Goal: Task Accomplishment & Management: Use online tool/utility

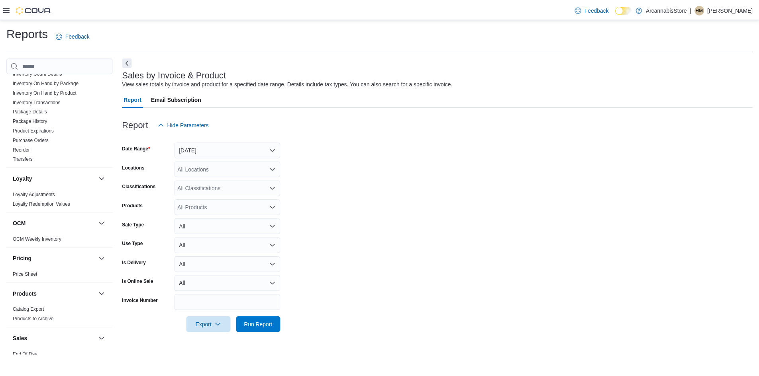
scroll to position [398, 0]
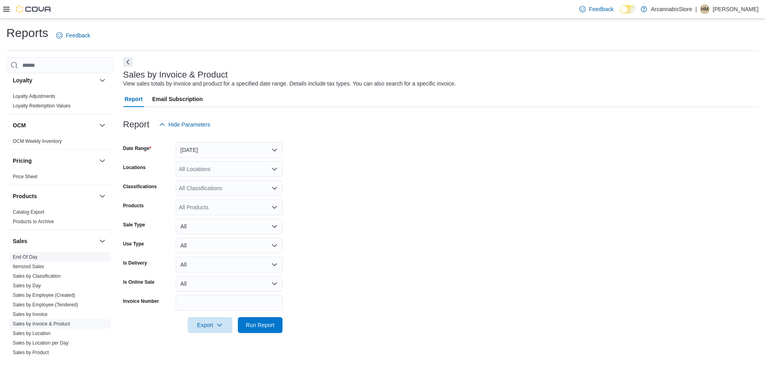
click at [26, 261] on span "End Of Day" at bounding box center [60, 257] width 101 height 10
click at [27, 257] on link "End Of Day" at bounding box center [25, 257] width 25 height 6
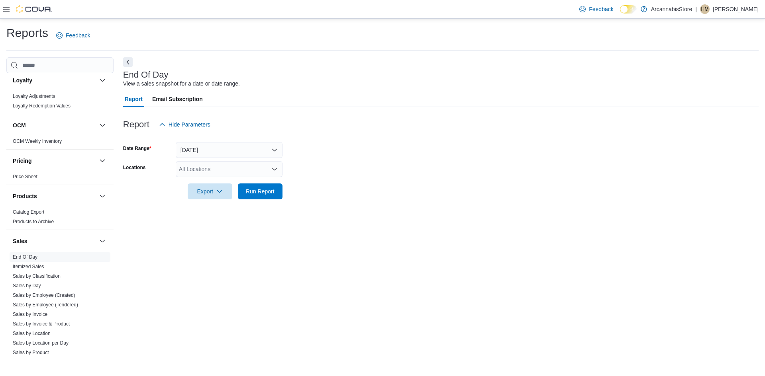
click at [222, 175] on div "All Locations" at bounding box center [229, 169] width 107 height 16
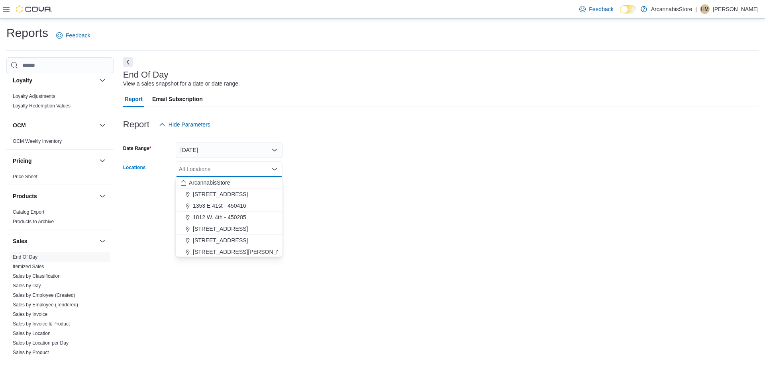
click at [226, 239] on span "[STREET_ADDRESS]" at bounding box center [220, 241] width 55 height 8
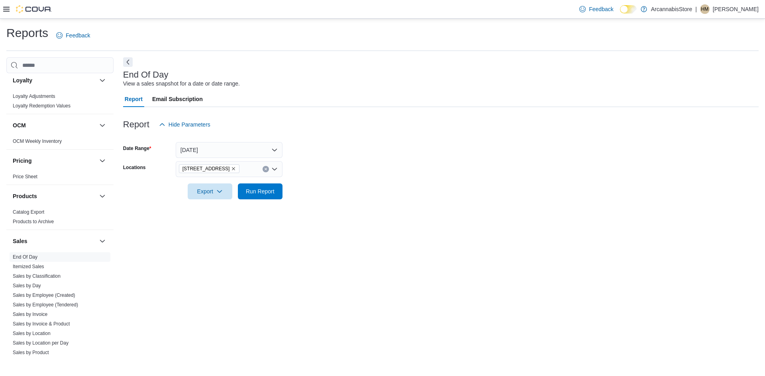
click at [365, 190] on form "Date Range [DATE] Locations [STREET_ADDRESS] Export Run Report" at bounding box center [440, 166] width 635 height 67
click at [245, 199] on span "Run Report" at bounding box center [260, 191] width 35 height 16
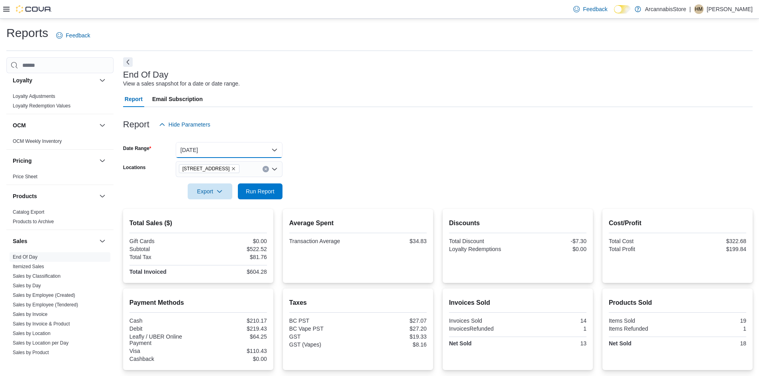
click at [197, 156] on button "[DATE]" at bounding box center [229, 150] width 107 height 16
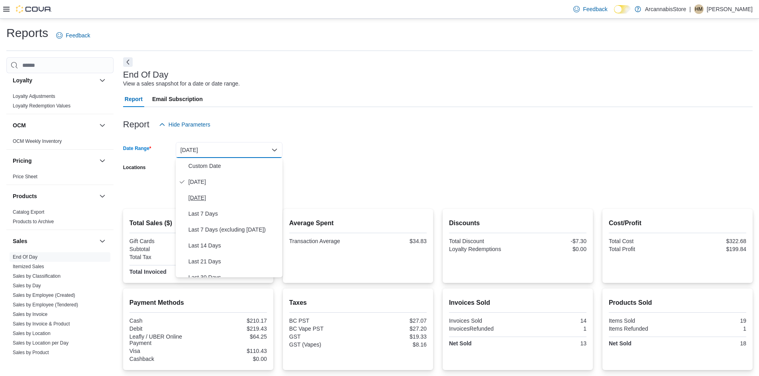
drag, startPoint x: 194, startPoint y: 186, endPoint x: 198, endPoint y: 197, distance: 11.5
click at [198, 197] on div "Custom Date [DATE] [DATE] Last 7 Days Last 7 Days (excluding [DATE]) Last 14 Da…" at bounding box center [229, 217] width 107 height 119
click at [198, 197] on span "[DATE]" at bounding box center [233, 198] width 91 height 10
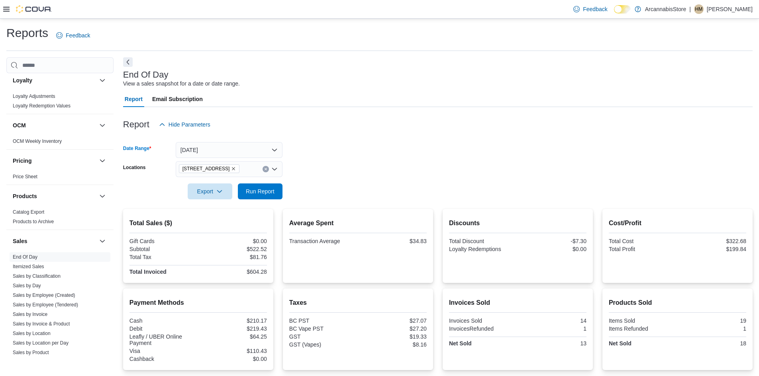
click at [203, 167] on span "[STREET_ADDRESS]" at bounding box center [205, 169] width 47 height 8
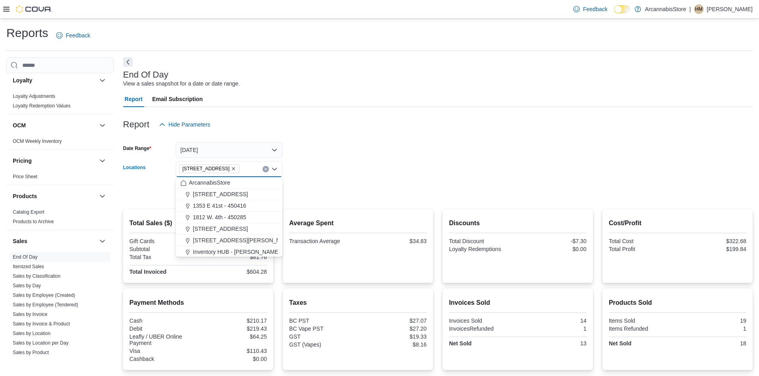
click at [235, 169] on icon "Remove 2267 Kingsway - 450548 from selection in this group" at bounding box center [233, 168] width 3 height 3
drag, startPoint x: 388, startPoint y: 142, endPoint x: 369, endPoint y: 149, distance: 20.7
click at [373, 148] on form "Date Range [DATE] Locations All Locations Combo box. Selected. Combo box input.…" at bounding box center [437, 166] width 629 height 67
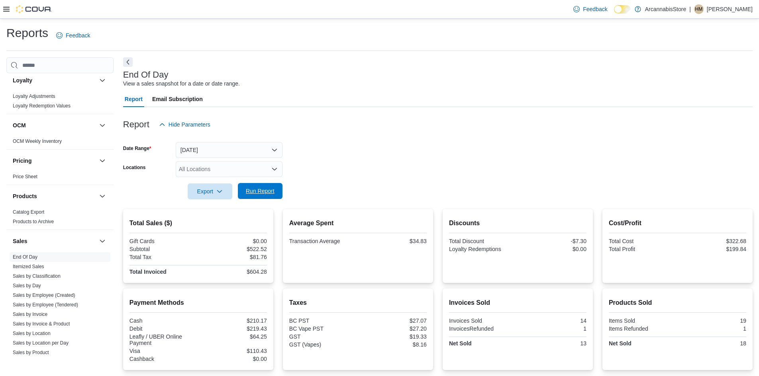
click at [280, 194] on button "Run Report" at bounding box center [260, 191] width 45 height 16
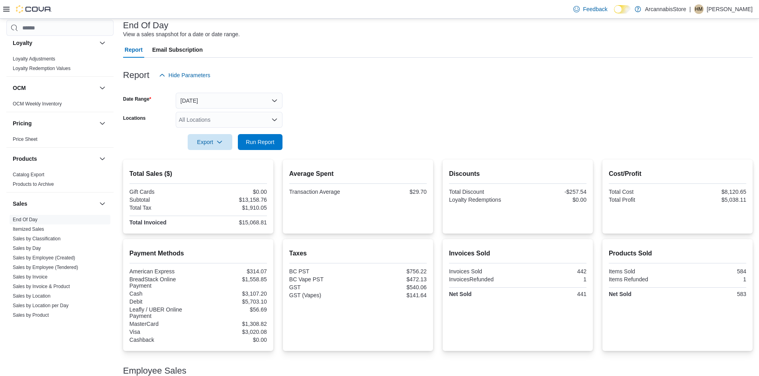
scroll to position [40, 0]
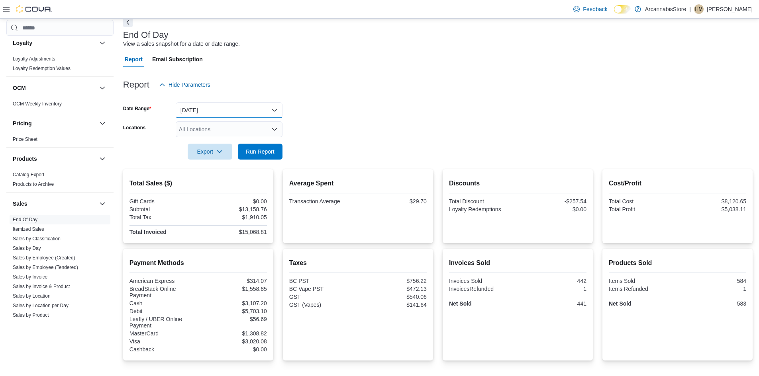
click at [229, 104] on button "[DATE]" at bounding box center [229, 110] width 107 height 16
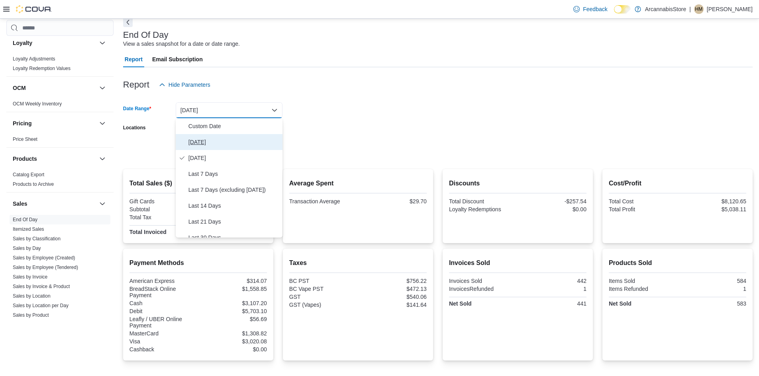
click at [198, 145] on span "[DATE]" at bounding box center [233, 142] width 91 height 10
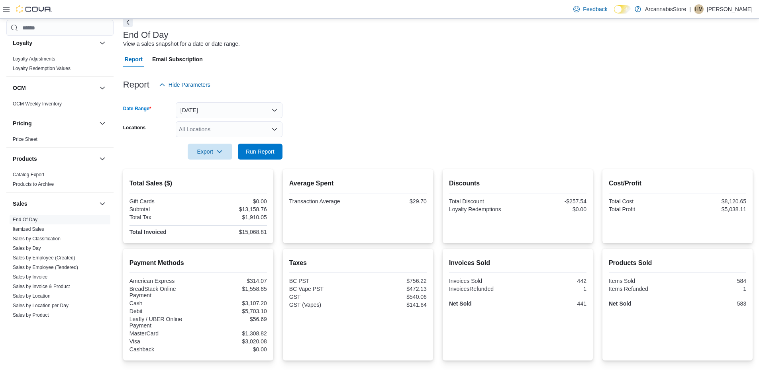
click at [214, 127] on div "All Locations" at bounding box center [229, 129] width 107 height 16
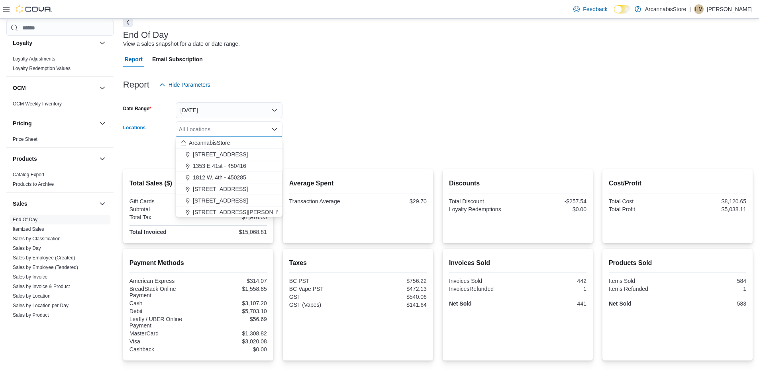
click at [218, 198] on span "[STREET_ADDRESS]" at bounding box center [220, 201] width 55 height 8
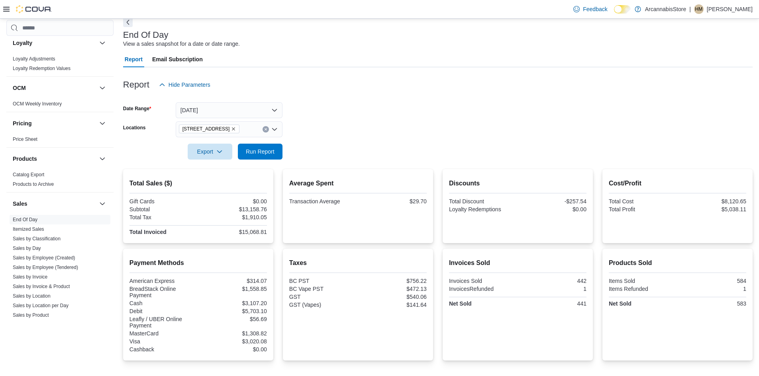
drag, startPoint x: 343, startPoint y: 161, endPoint x: 337, endPoint y: 159, distance: 5.8
click at [340, 160] on div at bounding box center [437, 165] width 629 height 10
click at [239, 145] on button "Run Report" at bounding box center [260, 151] width 45 height 16
